Goal: Task Accomplishment & Management: Complete application form

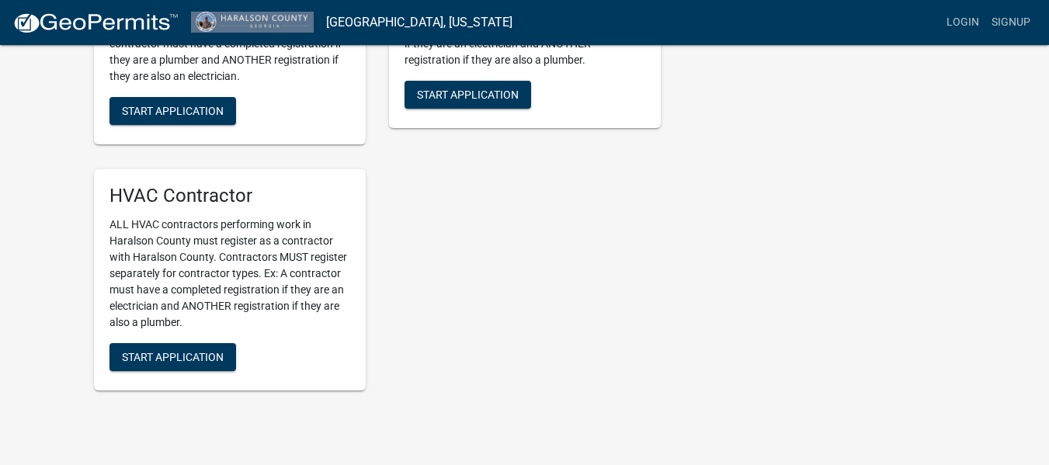
scroll to position [958, 0]
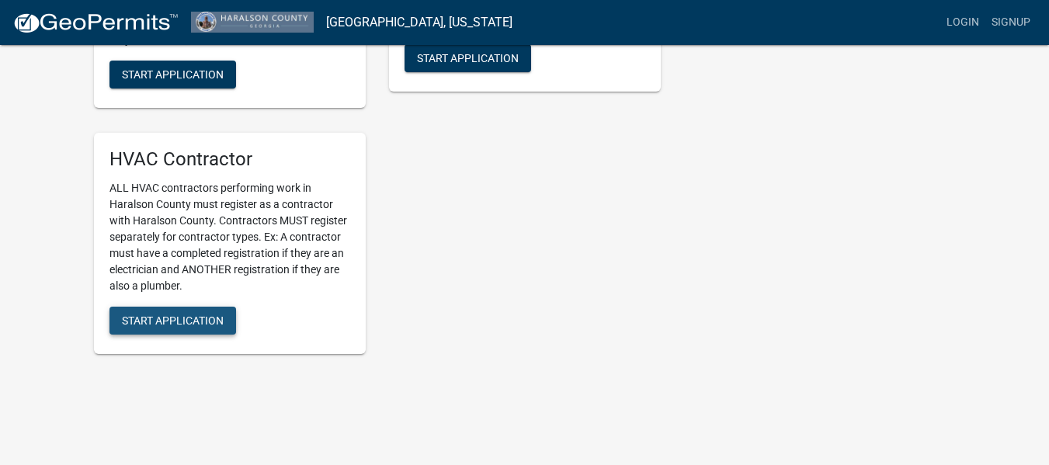
click at [185, 327] on span "Start Application" at bounding box center [173, 321] width 102 height 12
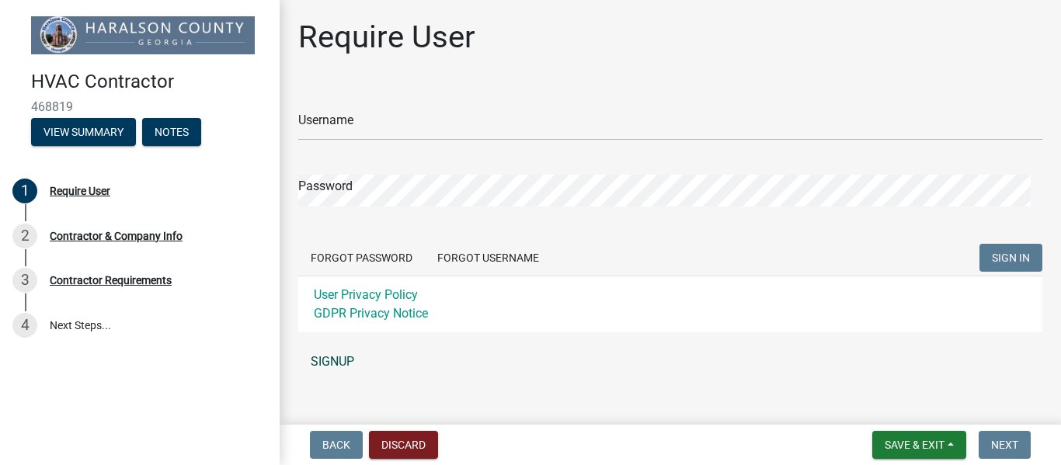
click at [346, 362] on link "SIGNUP" at bounding box center [670, 361] width 744 height 31
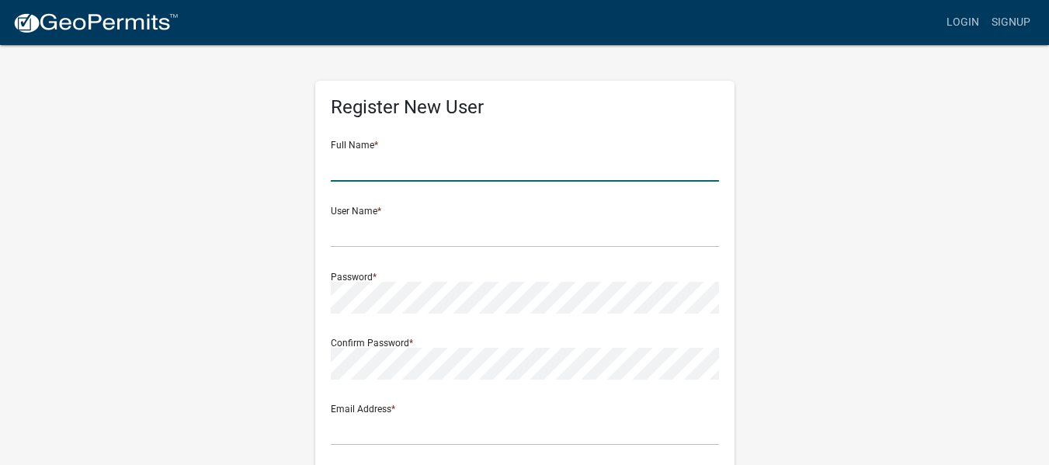
click at [402, 167] on input "text" at bounding box center [525, 166] width 388 height 32
type input "S"
type input "[PERSON_NAME]"
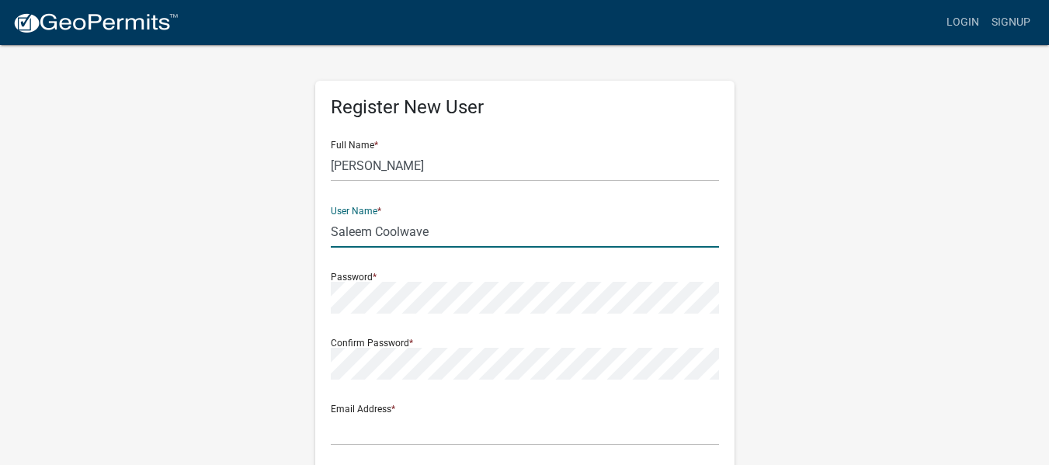
type input "Saleem Coolwave"
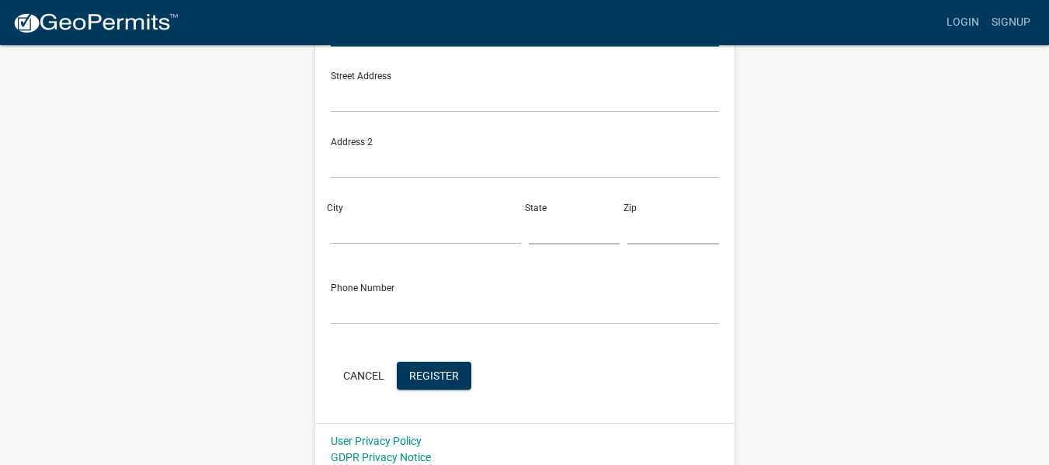
scroll to position [401, 0]
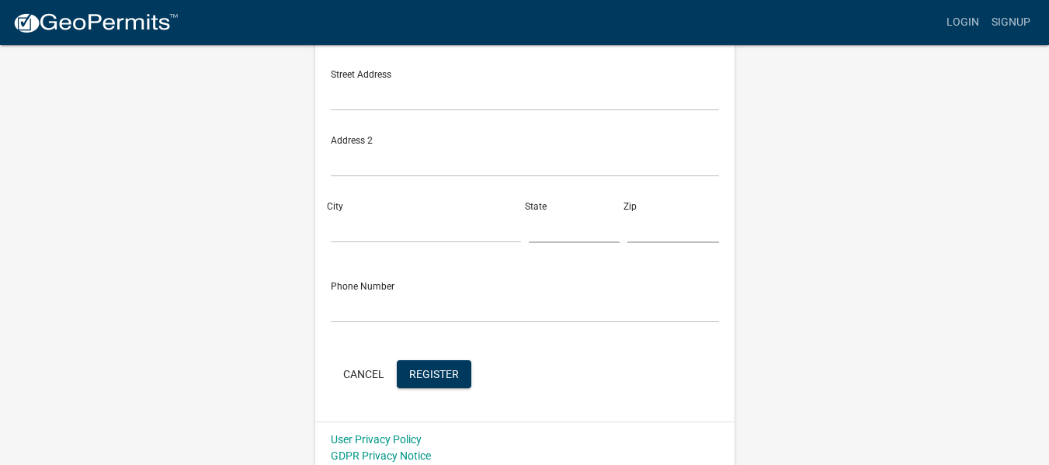
type input "[EMAIL_ADDRESS][DOMAIN_NAME]"
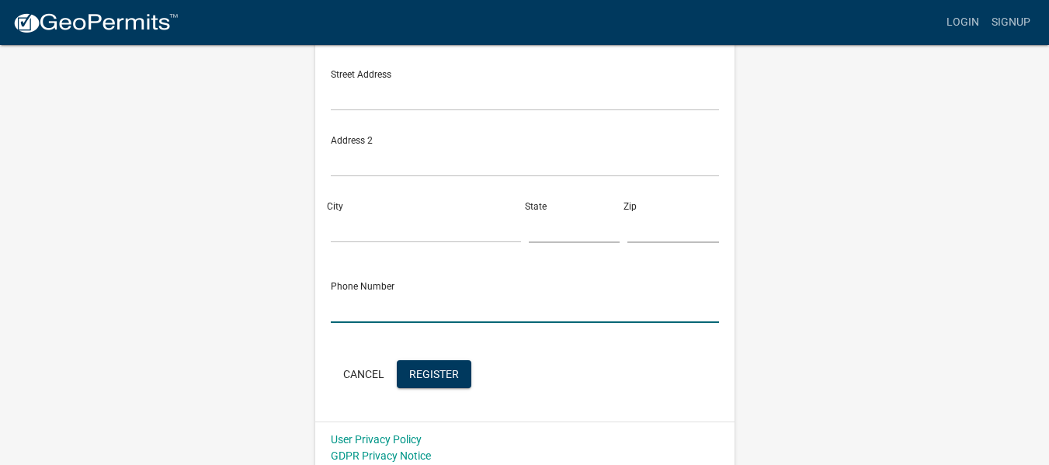
click at [405, 318] on input "text" at bounding box center [525, 307] width 388 height 32
type input "[PHONE_NUMBER]"
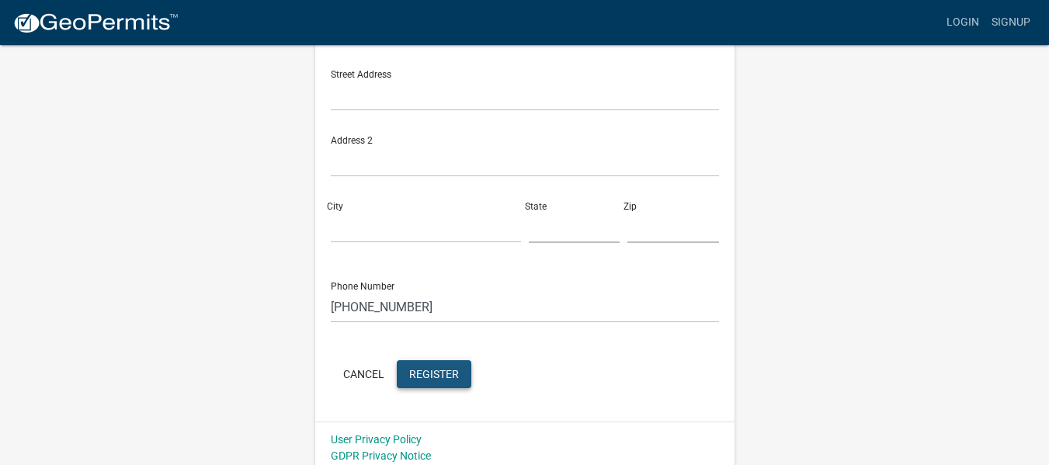
click at [456, 380] on span "Register" at bounding box center [434, 373] width 50 height 12
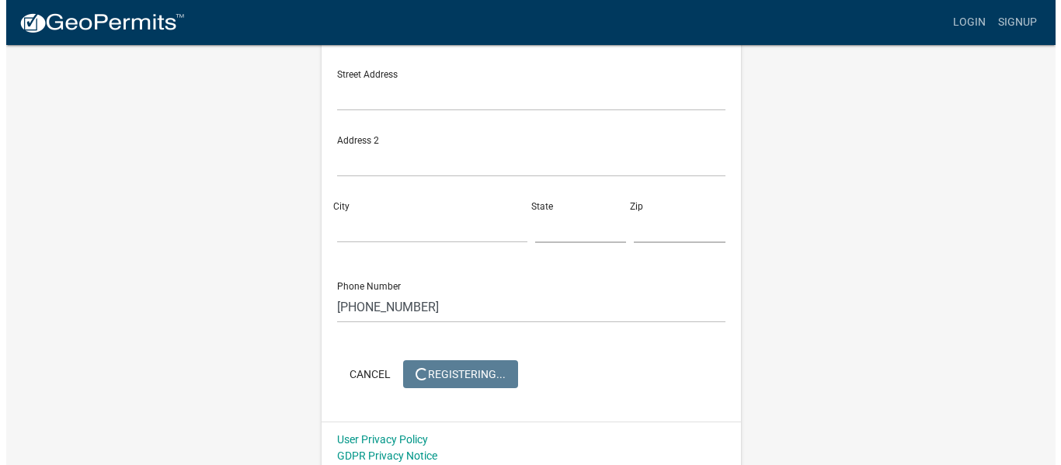
scroll to position [0, 0]
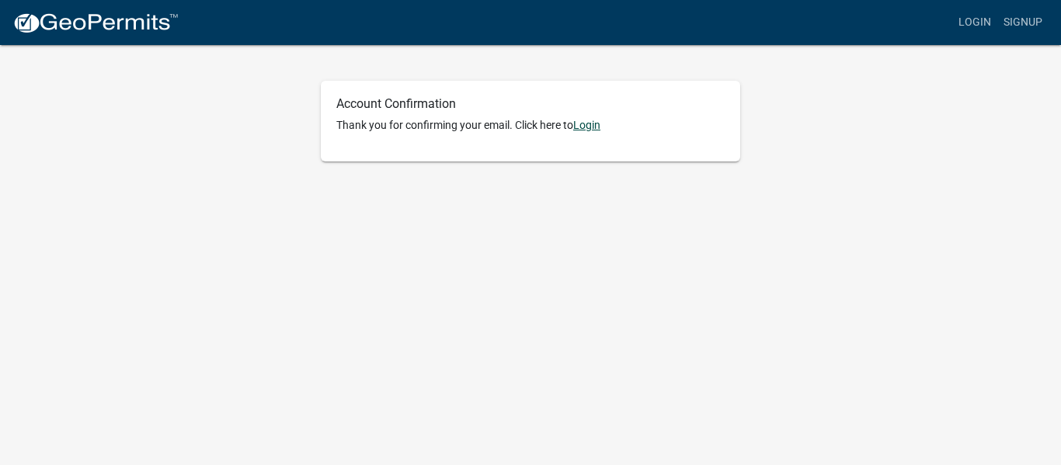
click at [590, 123] on link "Login" at bounding box center [586, 125] width 27 height 12
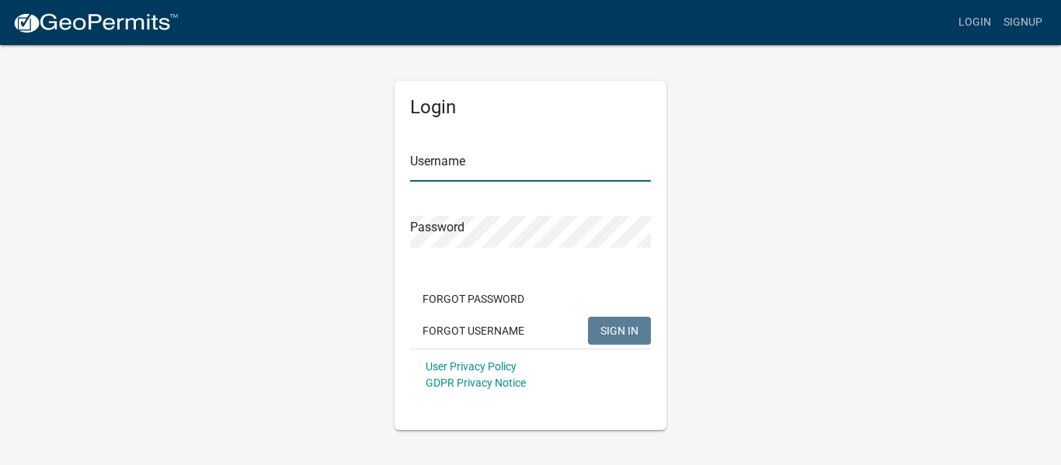
type input "Saleem Coolwave"
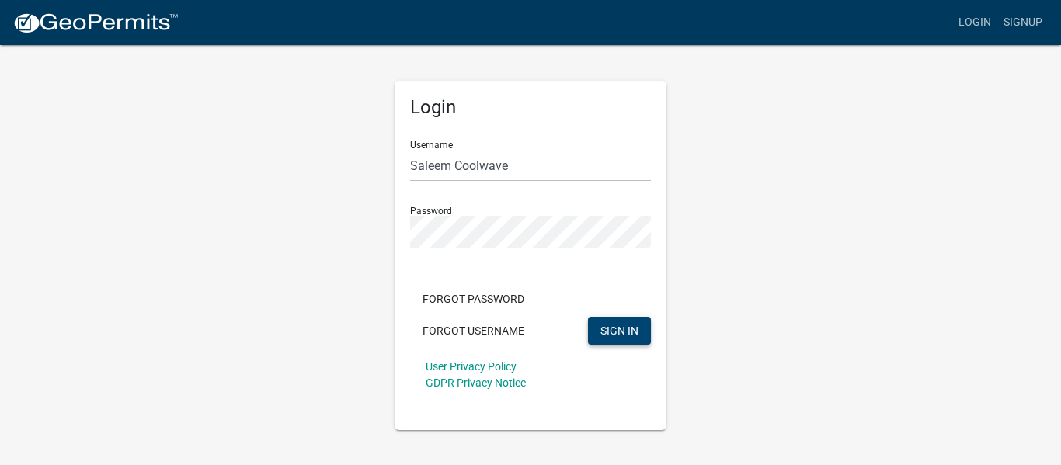
click at [622, 338] on button "SIGN IN" at bounding box center [619, 331] width 63 height 28
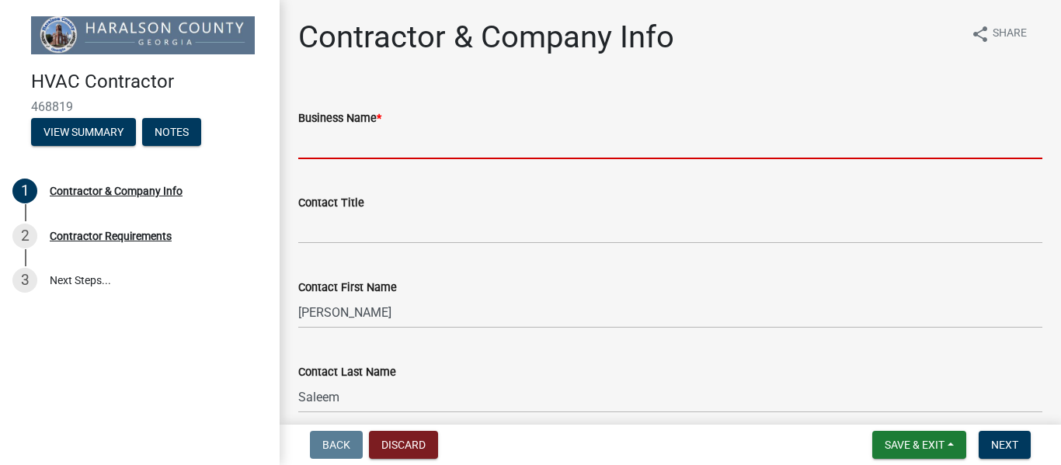
click at [553, 148] on input "Business Name *" at bounding box center [670, 143] width 744 height 32
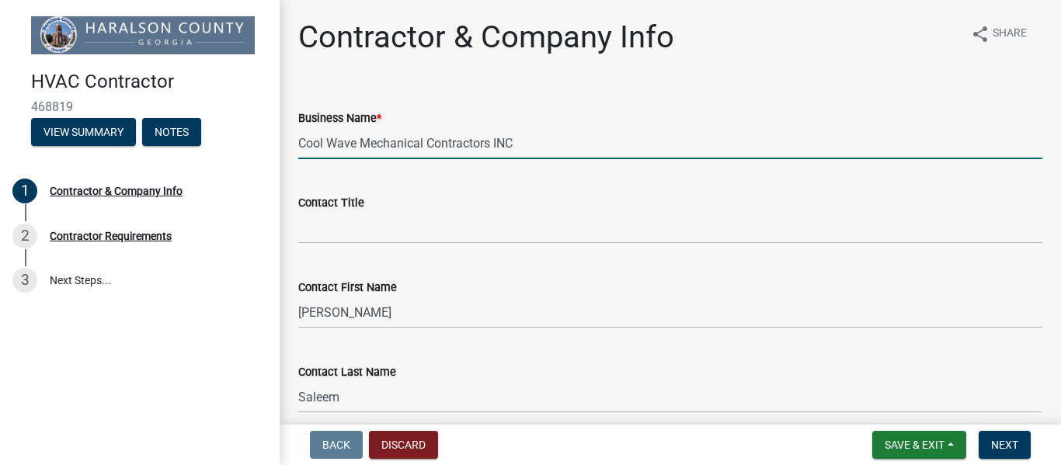
type input "Cool Wave Mechanical Contractors INC"
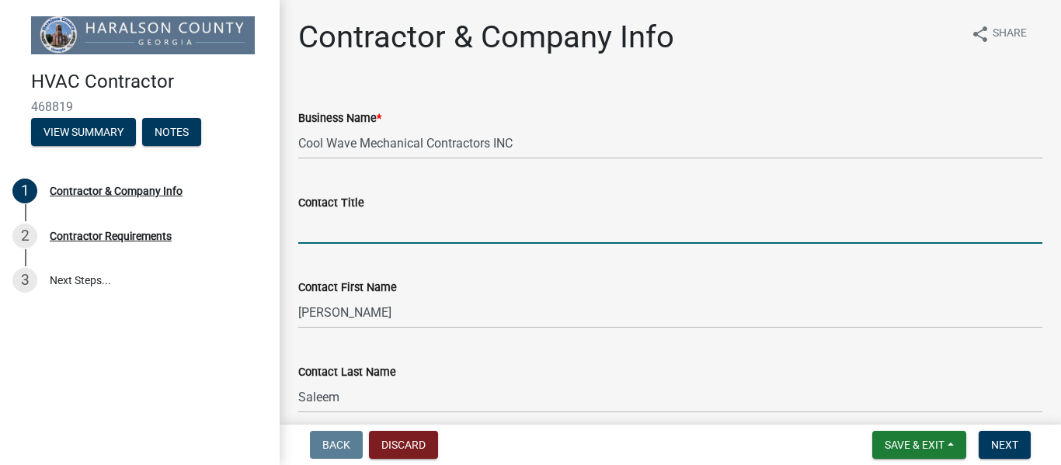
click at [524, 228] on input "Contact Title" at bounding box center [670, 228] width 744 height 32
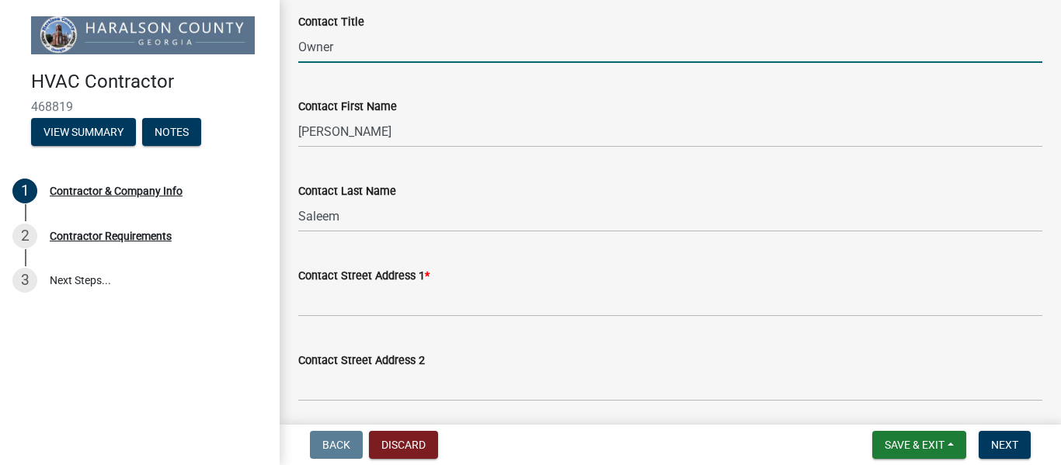
scroll to position [183, 0]
type input "Owner"
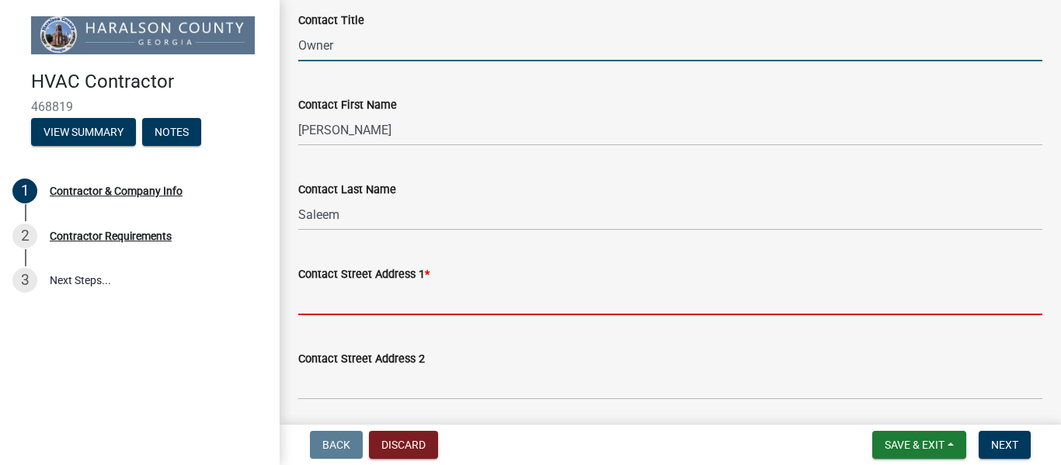
click at [486, 298] on input "Contact Street Address 1 *" at bounding box center [670, 300] width 744 height 32
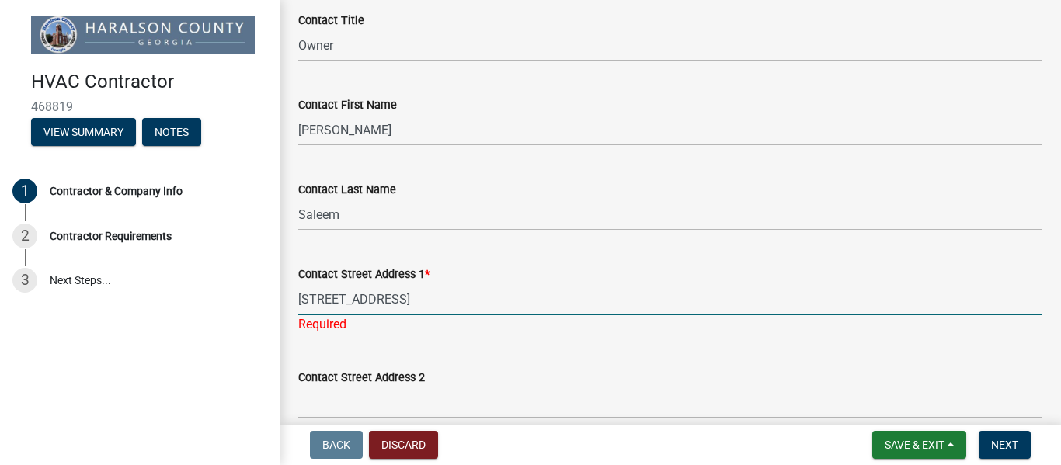
type input "254 Highland Rose Way"
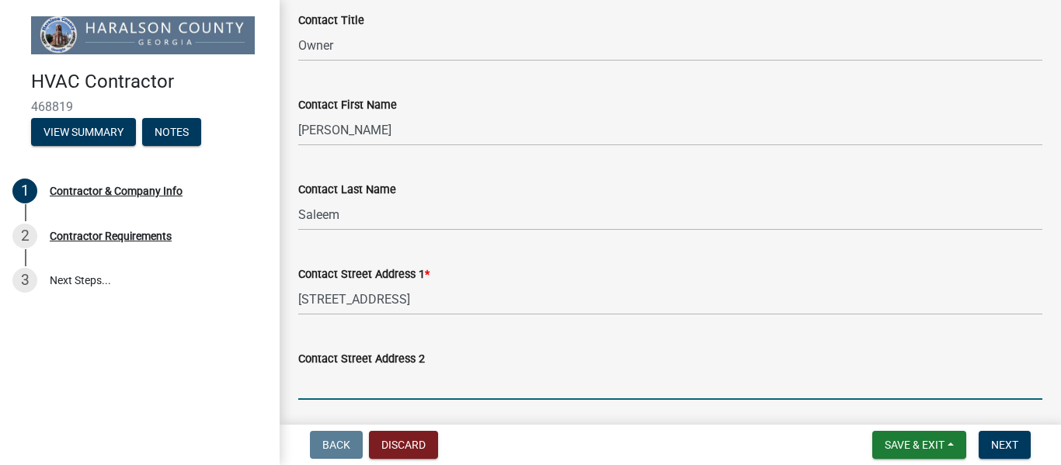
scroll to position [442, 0]
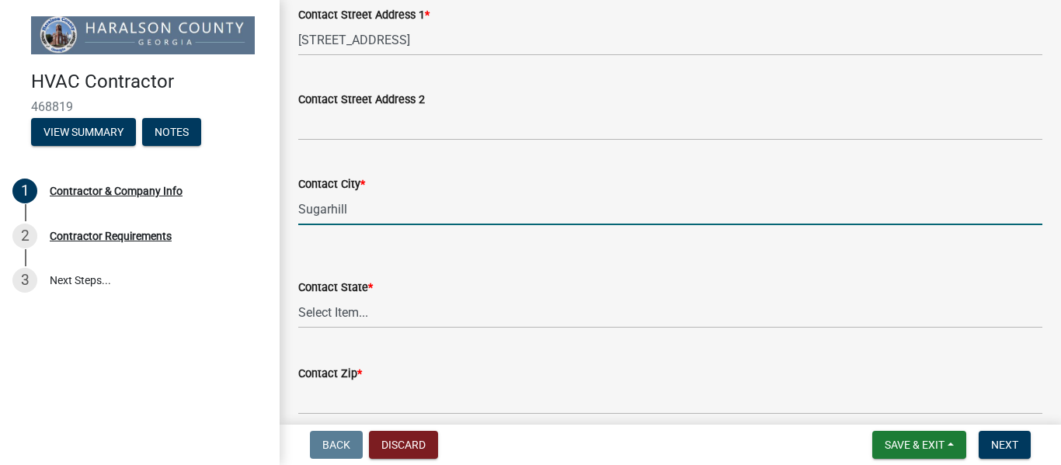
type input "Sugarhill"
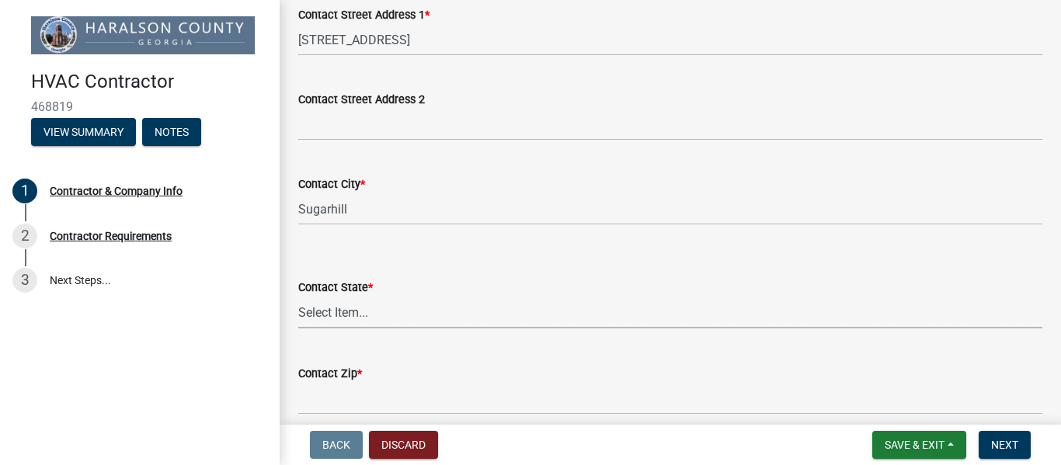
select select "GA"
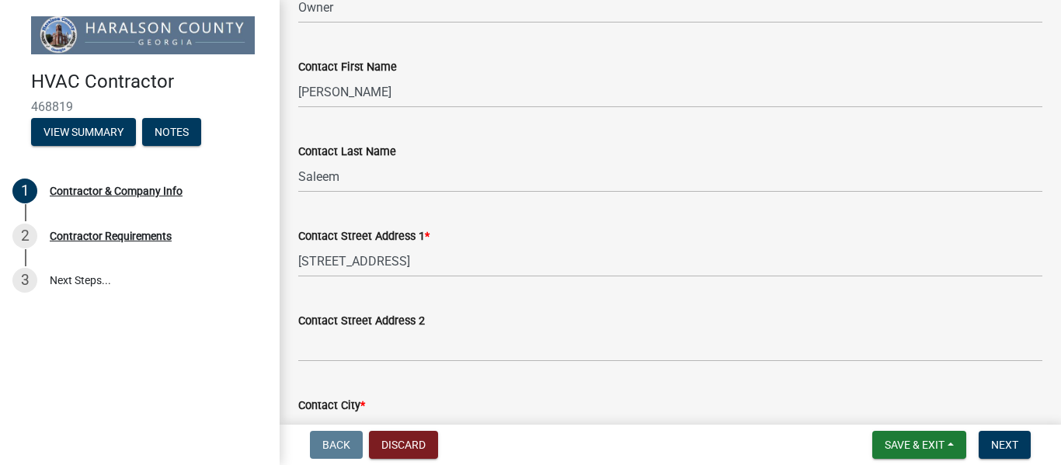
scroll to position [220, 0]
type input "30518"
click at [1023, 438] on button "Next" at bounding box center [1005, 445] width 52 height 28
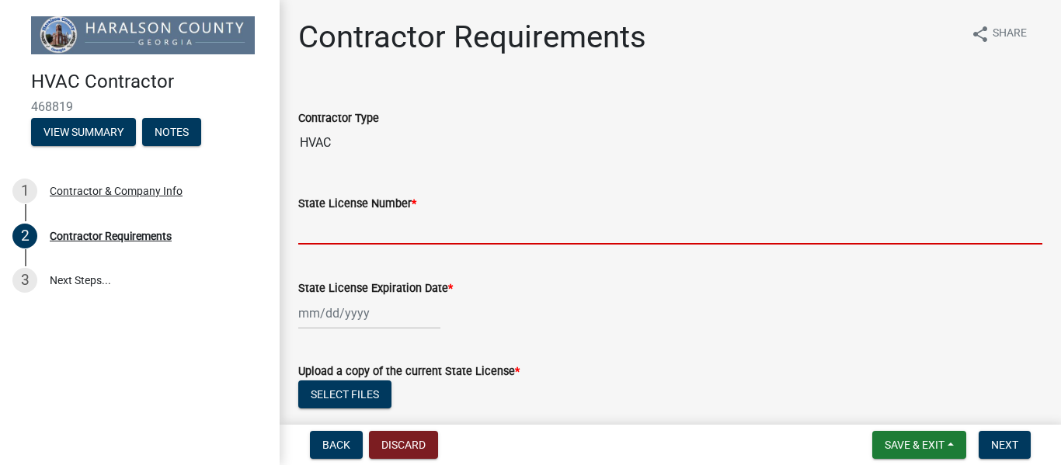
click at [593, 226] on input "State License Number *" at bounding box center [670, 229] width 744 height 32
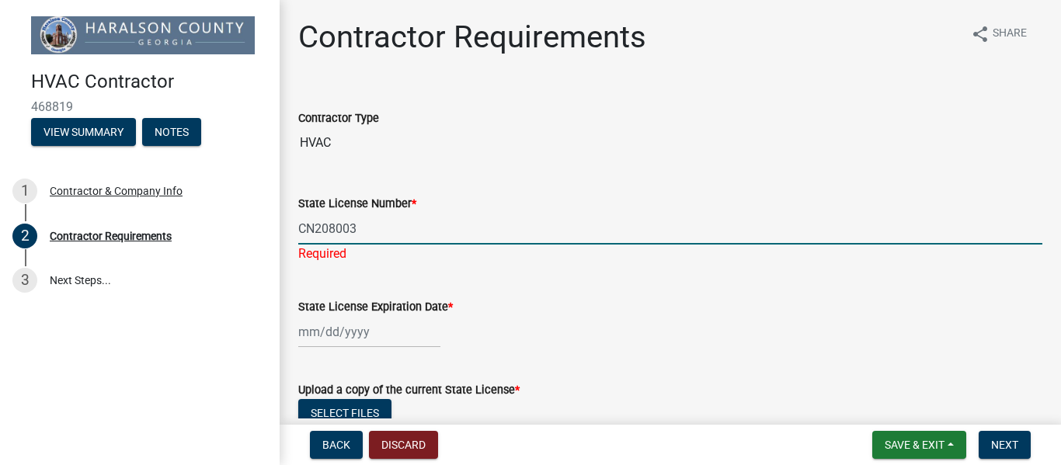
type input "CN208003"
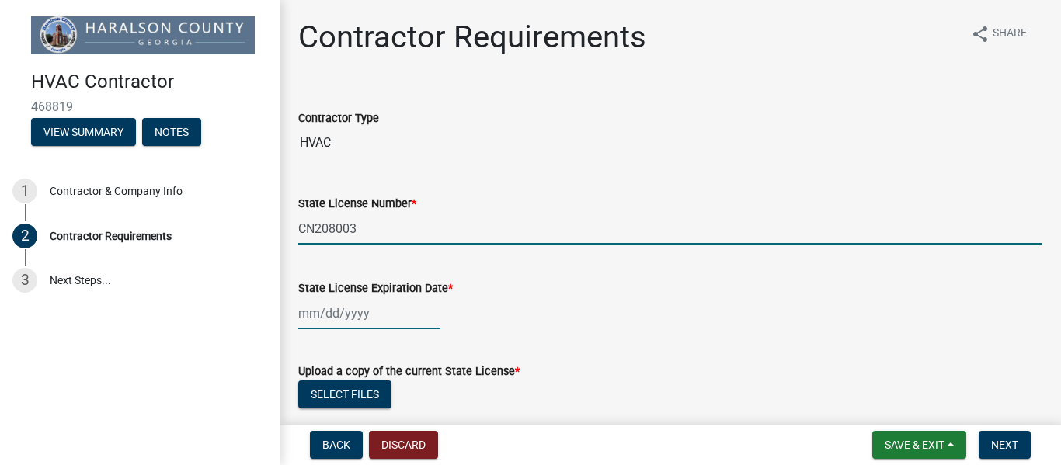
click at [350, 307] on div at bounding box center [369, 314] width 142 height 32
select select "8"
select select "2025"
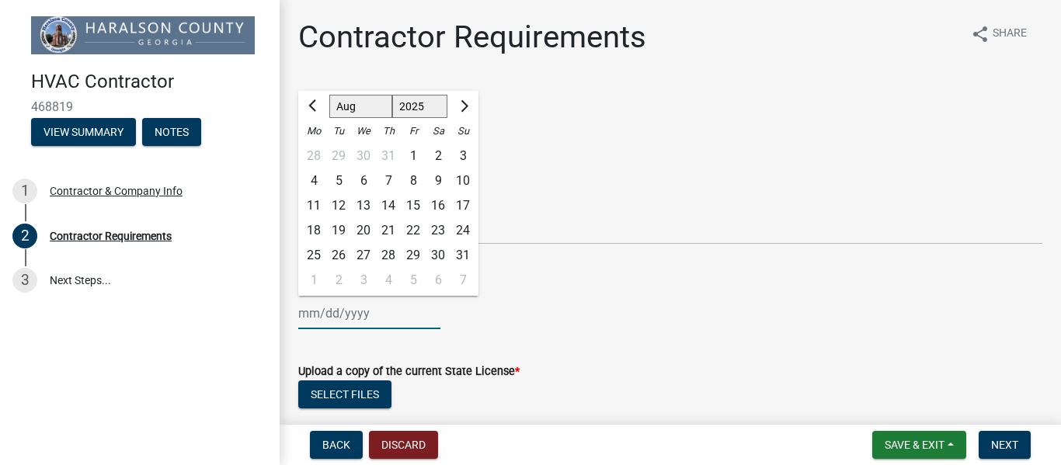
click at [369, 109] on select "Jan Feb Mar Apr May Jun Jul Aug Sep Oct Nov Dec" at bounding box center [360, 106] width 63 height 23
select select "11"
click at [329, 95] on select "Jan Feb Mar Apr May Jun Jul Aug Sep Oct Nov Dec" at bounding box center [360, 106] width 63 height 23
click at [471, 247] on div "30" at bounding box center [463, 255] width 25 height 25
type input "11/30/2025"
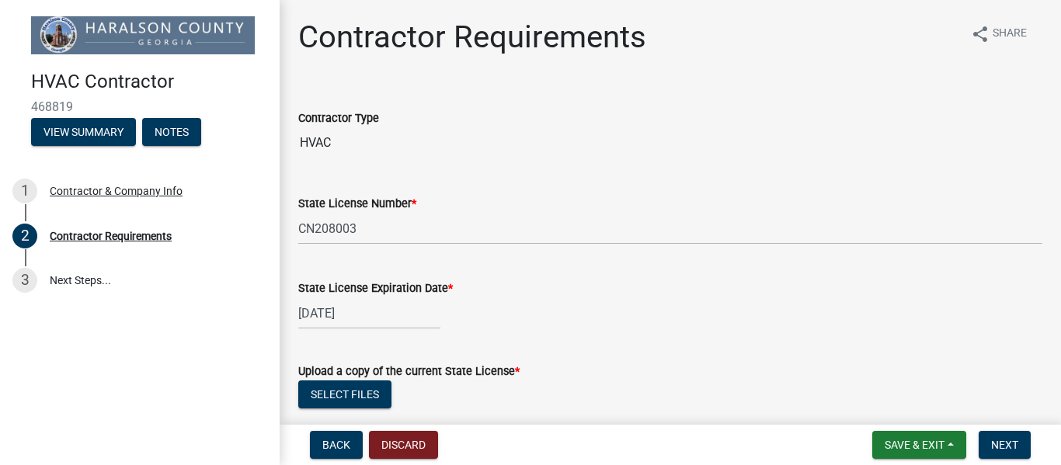
click at [492, 324] on div "11/30/2025" at bounding box center [670, 314] width 744 height 32
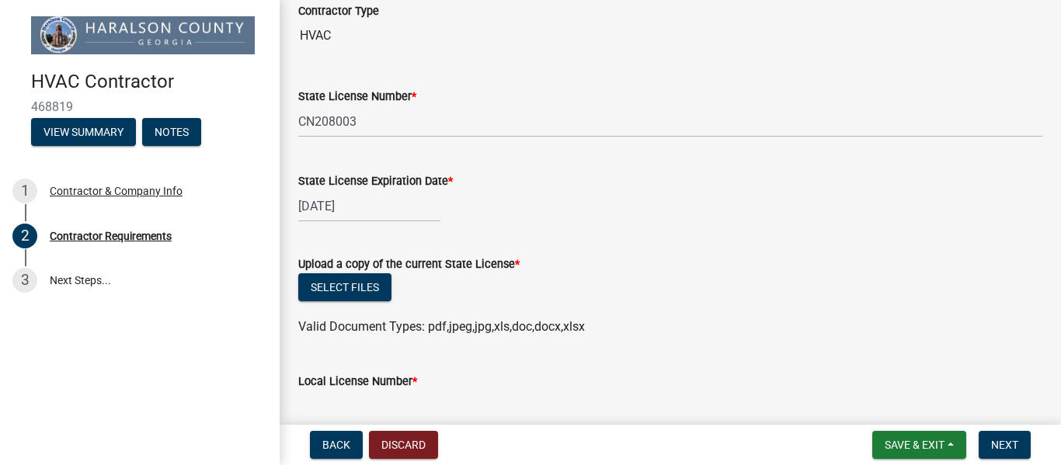
scroll to position [113, 0]
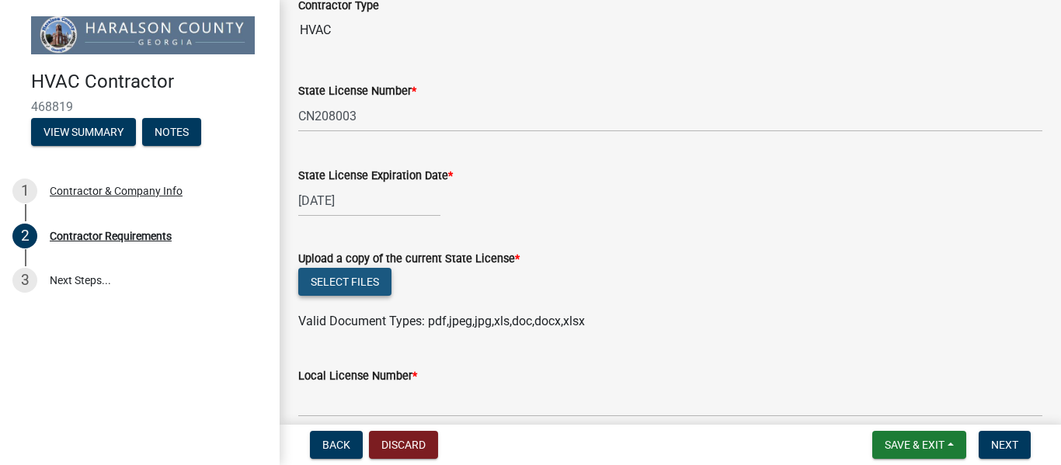
click at [356, 278] on button "Select files" at bounding box center [344, 282] width 93 height 28
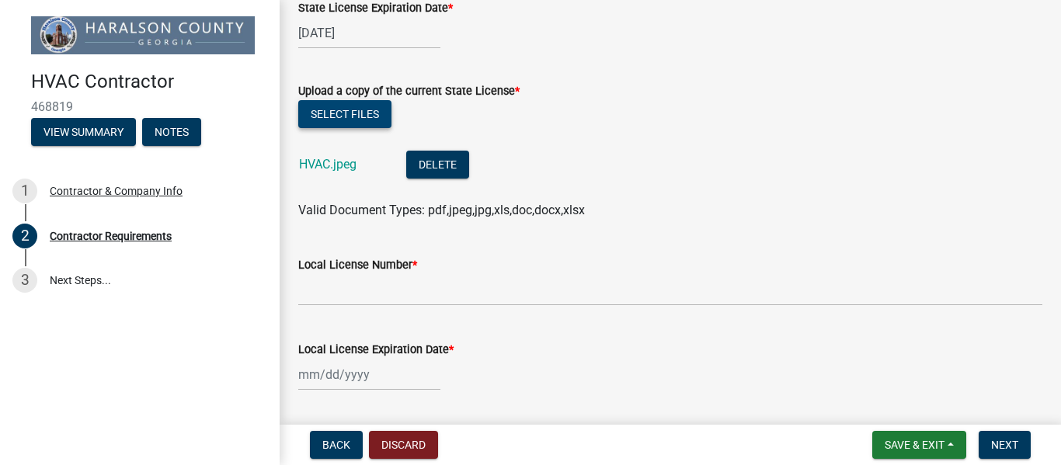
scroll to position [284, 0]
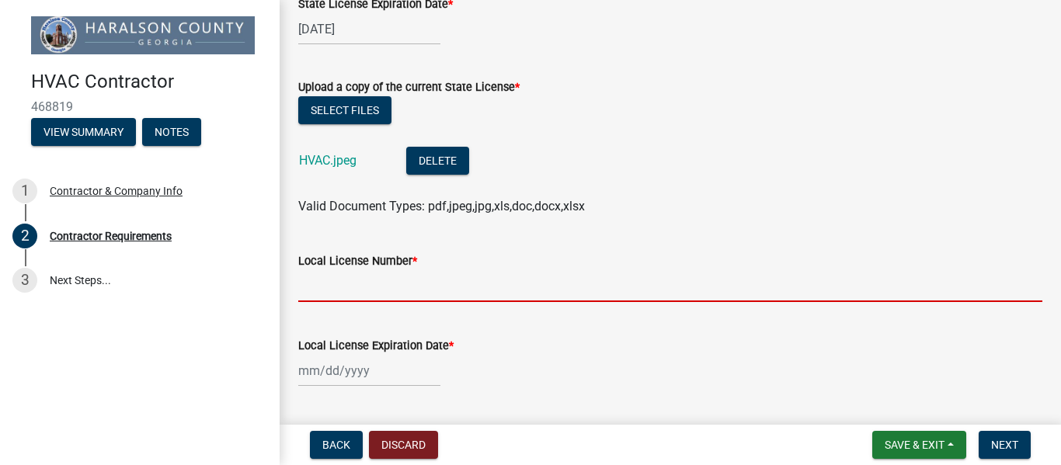
click at [538, 291] on input "Local License Number *" at bounding box center [670, 286] width 744 height 32
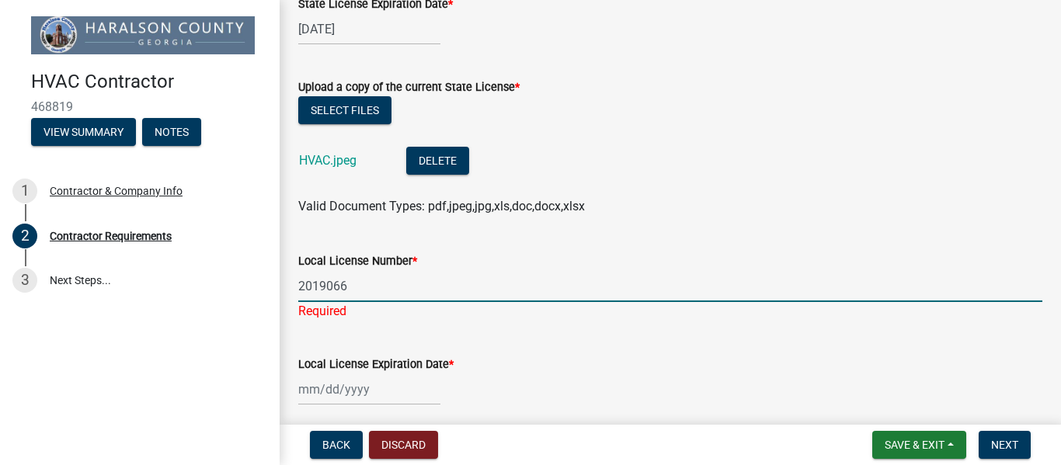
type input "2019066"
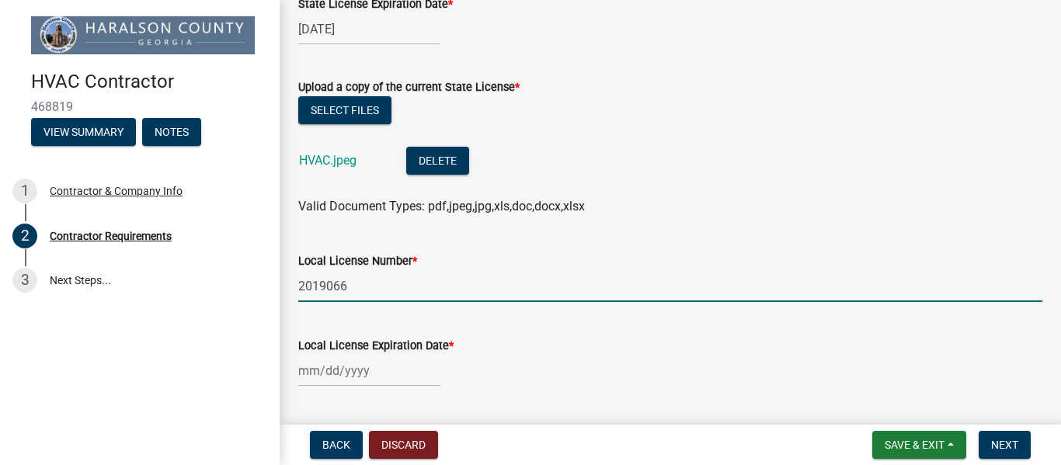
click at [364, 374] on div at bounding box center [369, 371] width 142 height 32
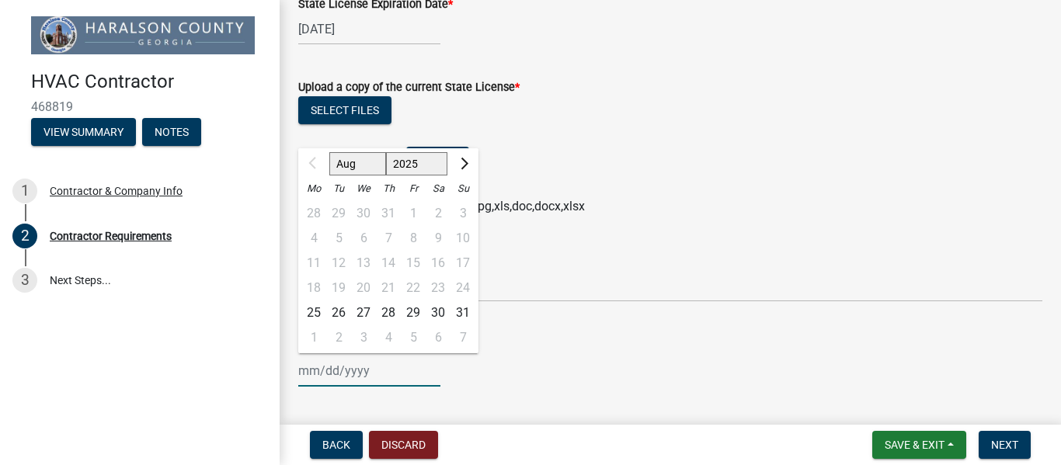
click at [371, 165] on select "Aug Sep Oct Nov Dec" at bounding box center [357, 163] width 57 height 23
click at [431, 161] on select "2025 2026 2027 2028 2029 2030 2031 2032 2033 2034 2035 2036 2037 2038 2039 2040…" at bounding box center [417, 163] width 62 height 23
select select "2026"
click at [386, 152] on select "2025 2026 2027 2028 2029 2030 2031 2032 2033 2034 2035 2036 2037 2038 2039 2040…" at bounding box center [417, 163] width 62 height 23
click at [362, 167] on select "Jan Feb Mar Apr May Jun Jul Aug Sep Oct Nov Dec" at bounding box center [360, 163] width 63 height 23
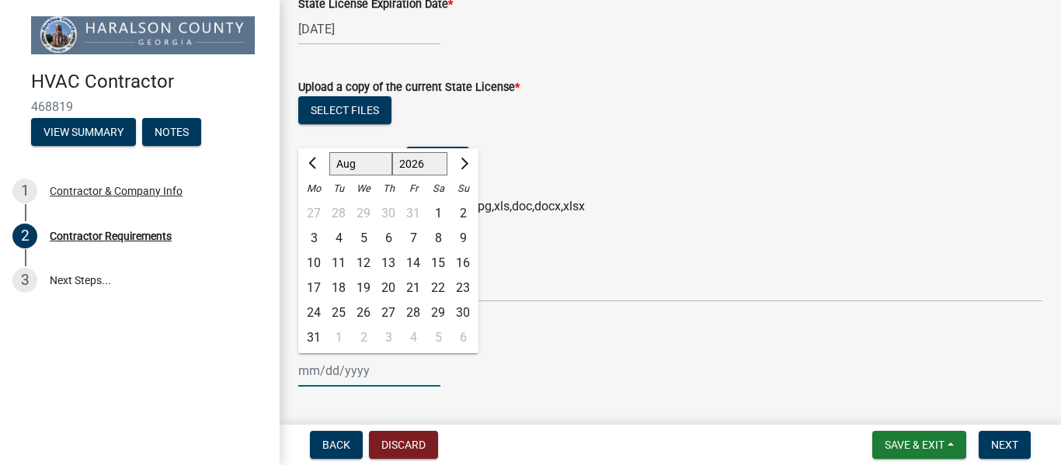
select select "1"
click at [329, 152] on select "Jan Feb Mar Apr May Jun Jul Aug Sep Oct Nov Dec" at bounding box center [360, 163] width 63 height 23
click at [440, 315] on div "31" at bounding box center [438, 313] width 25 height 25
type input "01/31/2026"
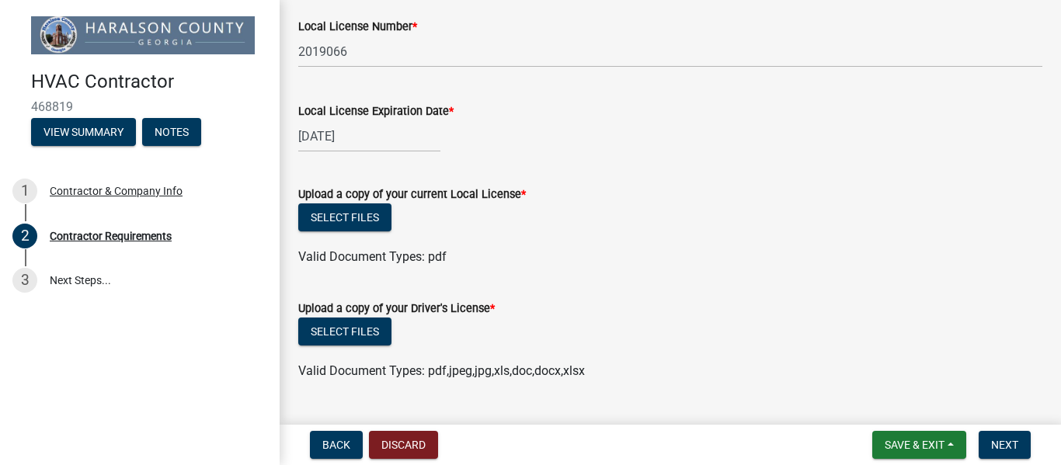
scroll to position [520, 0]
click at [366, 214] on button "Select files" at bounding box center [344, 217] width 93 height 28
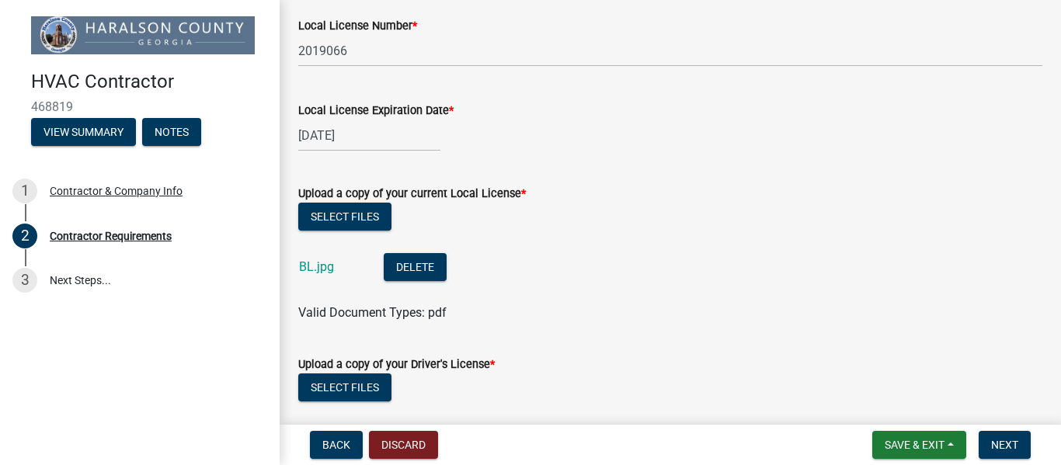
click at [357, 368] on label "Upload a copy of your Driver's License *" at bounding box center [396, 365] width 197 height 11
click at [357, 385] on button "Select files" at bounding box center [344, 388] width 93 height 28
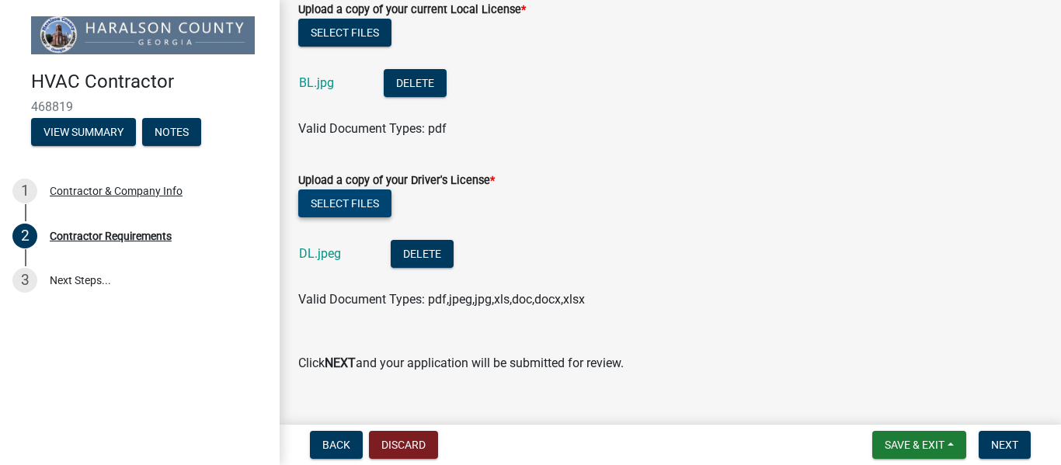
scroll to position [731, 0]
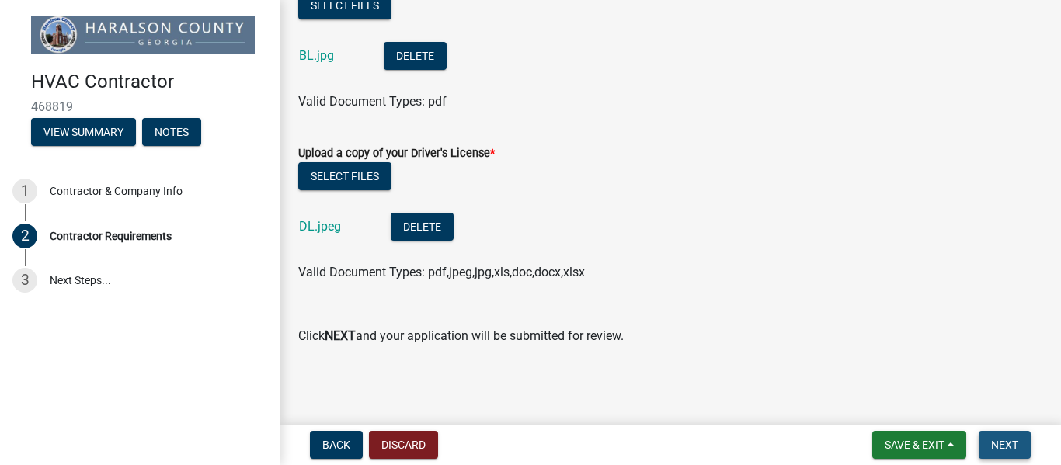
click at [1004, 447] on span "Next" at bounding box center [1004, 445] width 27 height 12
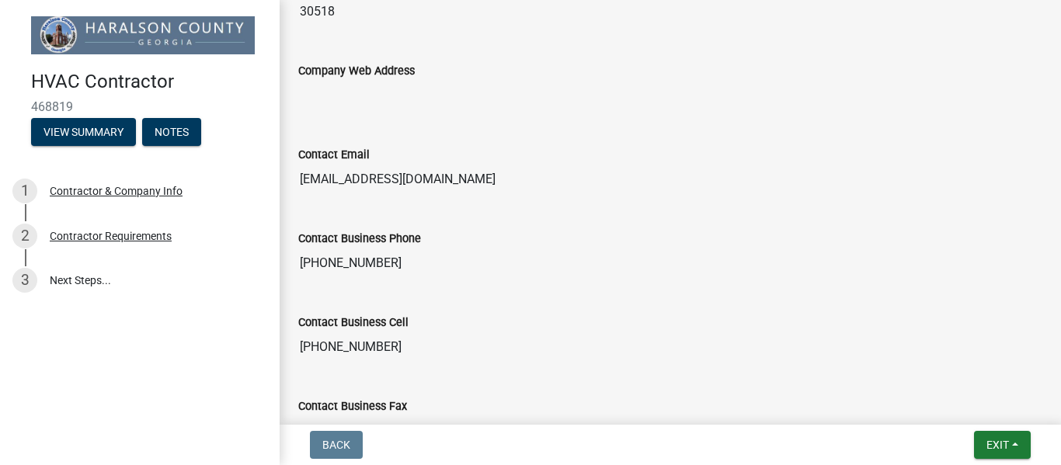
scroll to position [1021, 0]
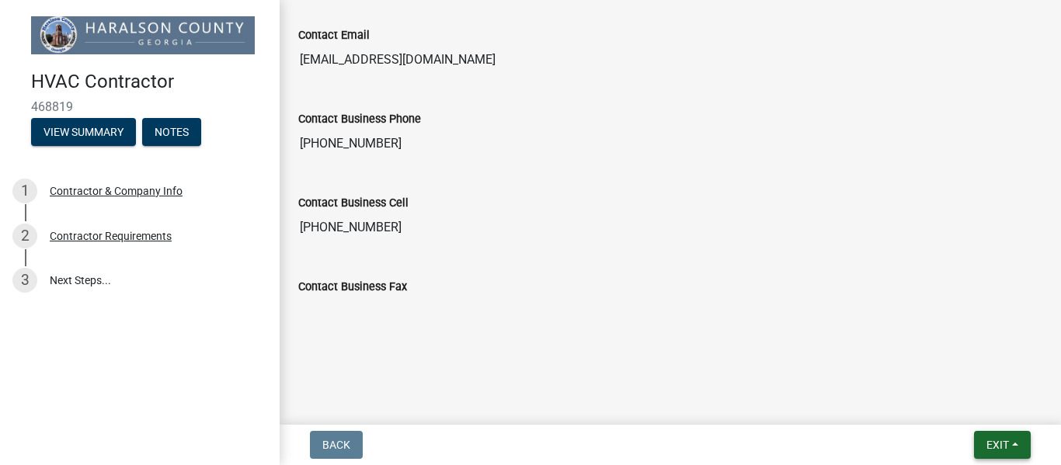
click at [1007, 453] on button "Exit" at bounding box center [1002, 445] width 57 height 28
click at [961, 371] on button "Save" at bounding box center [969, 367] width 124 height 37
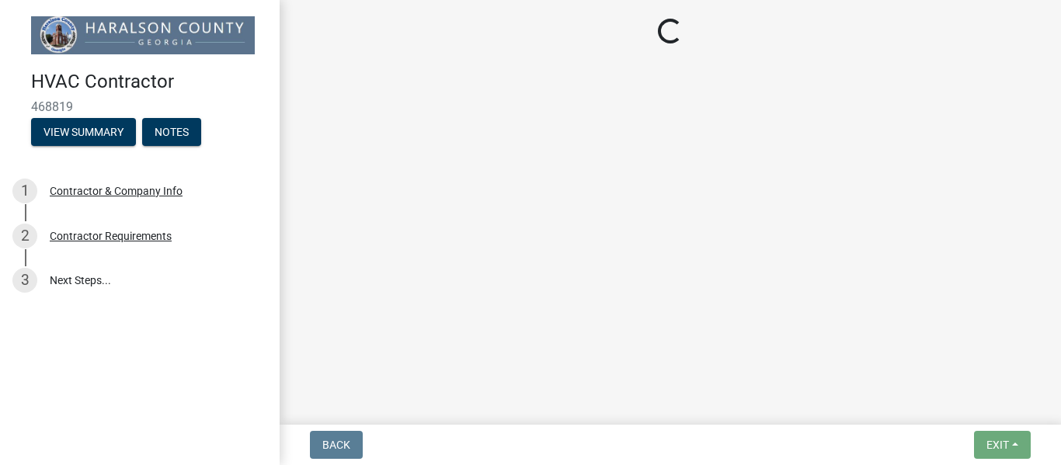
scroll to position [0, 0]
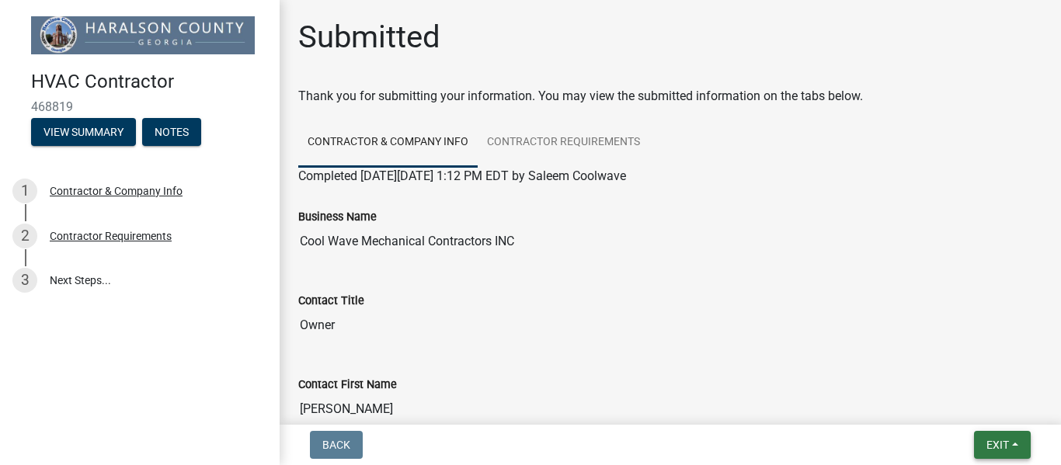
click at [991, 447] on span "Exit" at bounding box center [998, 445] width 23 height 12
click at [975, 401] on button "Save & Exit" at bounding box center [969, 404] width 124 height 37
